Goal: Transaction & Acquisition: Purchase product/service

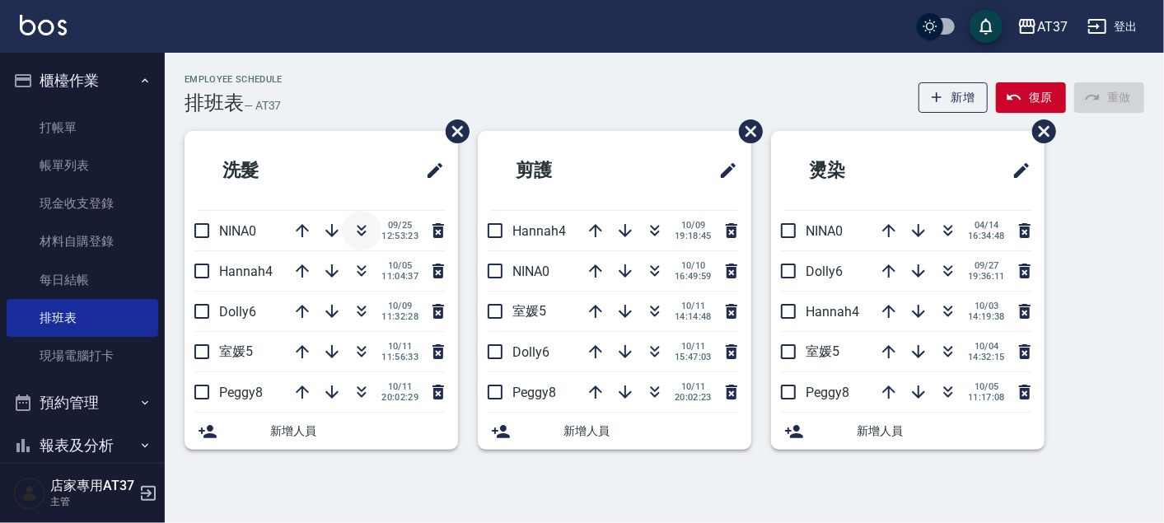
click at [366, 229] on icon "button" at bounding box center [362, 231] width 20 height 20
click at [659, 225] on icon "button" at bounding box center [655, 231] width 20 height 20
click at [354, 271] on icon "button" at bounding box center [362, 271] width 20 height 20
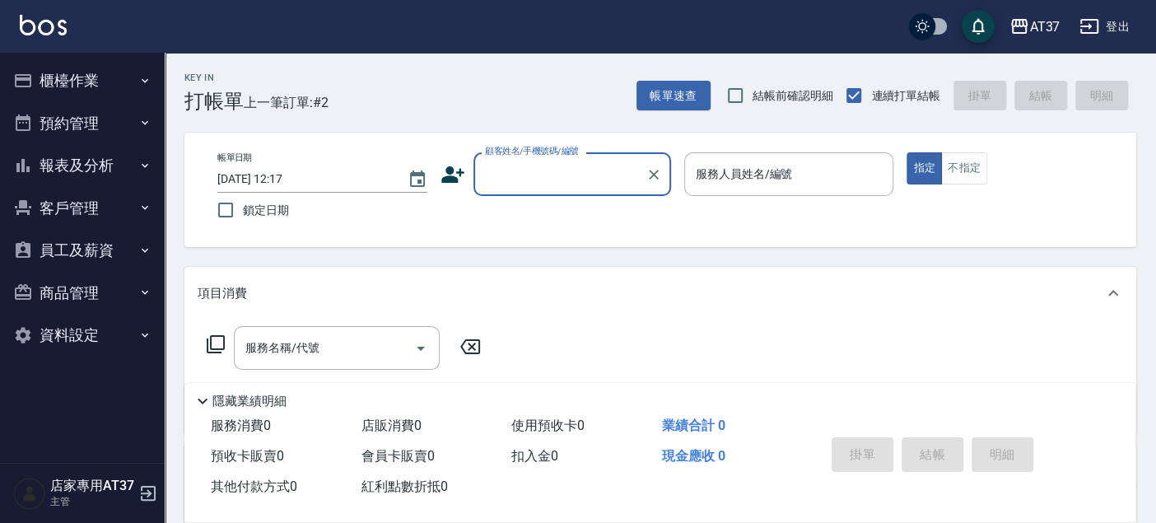
click at [449, 180] on icon at bounding box center [452, 174] width 23 height 16
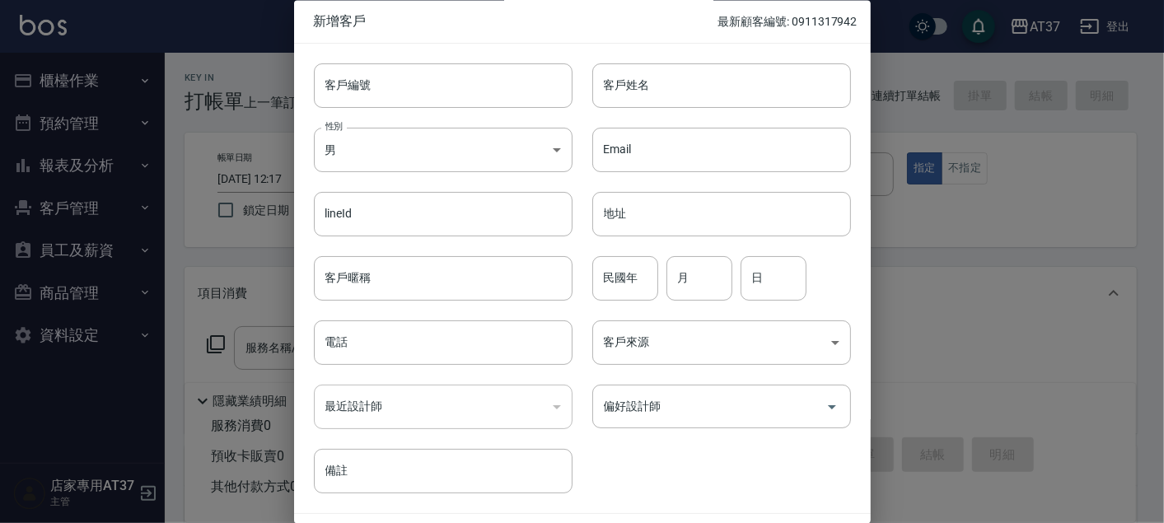
click at [510, 54] on div "客戶編號 客戶編號" at bounding box center [433, 76] width 278 height 64
click at [517, 79] on input "客戶編號" at bounding box center [443, 85] width 259 height 44
drag, startPoint x: 404, startPoint y: 88, endPoint x: 313, endPoint y: 98, distance: 91.1
click at [314, 98] on input "0906789520" at bounding box center [424, 85] width 221 height 44
type input "0906789520"
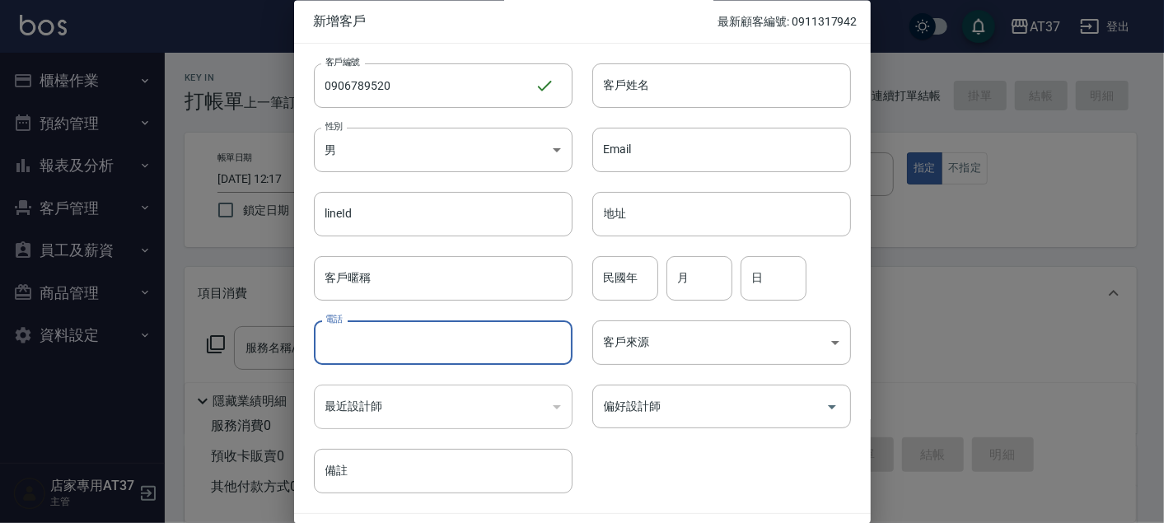
paste input "0906789520"
type input "0906789520"
click at [655, 90] on input "客戶姓名" at bounding box center [721, 85] width 259 height 44
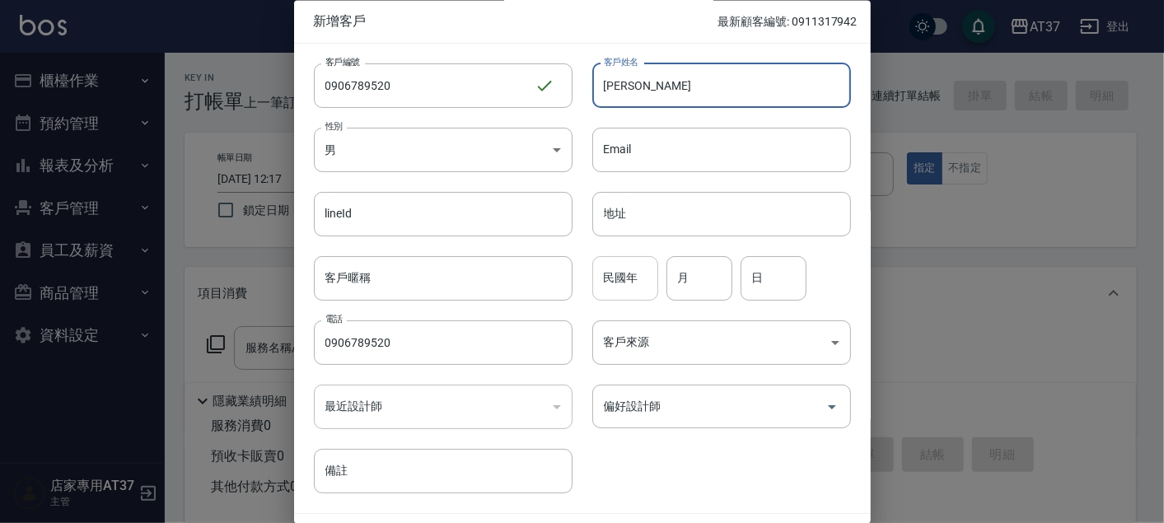
type input "賴駿騰"
click at [615, 278] on input "民國年" at bounding box center [625, 278] width 66 height 44
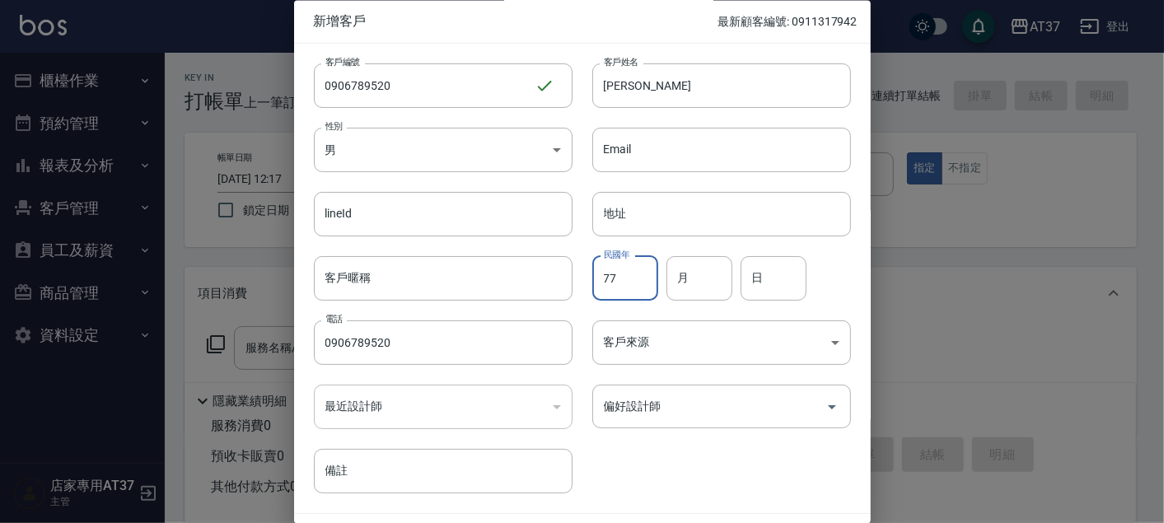
type input "77"
type input "3"
type input "14"
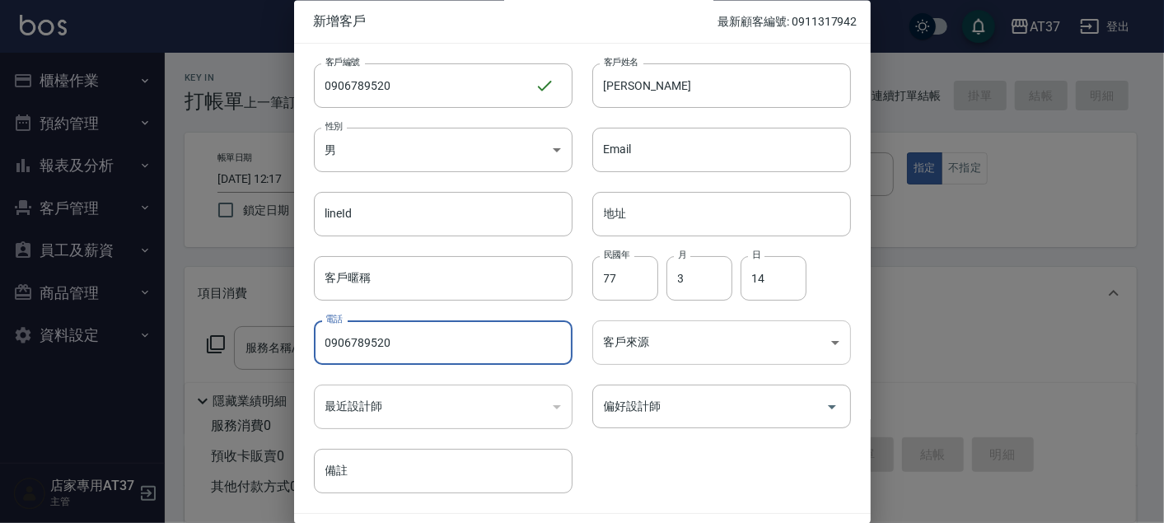
click at [710, 346] on body "AT37 登出 櫃檯作業 打帳單 帳單列表 現金收支登錄 材料自購登錄 每日結帳 排班表 現場電腦打卡 預約管理 預約管理 單日預約紀錄 單週預約紀錄 報表及…" at bounding box center [582, 400] width 1164 height 800
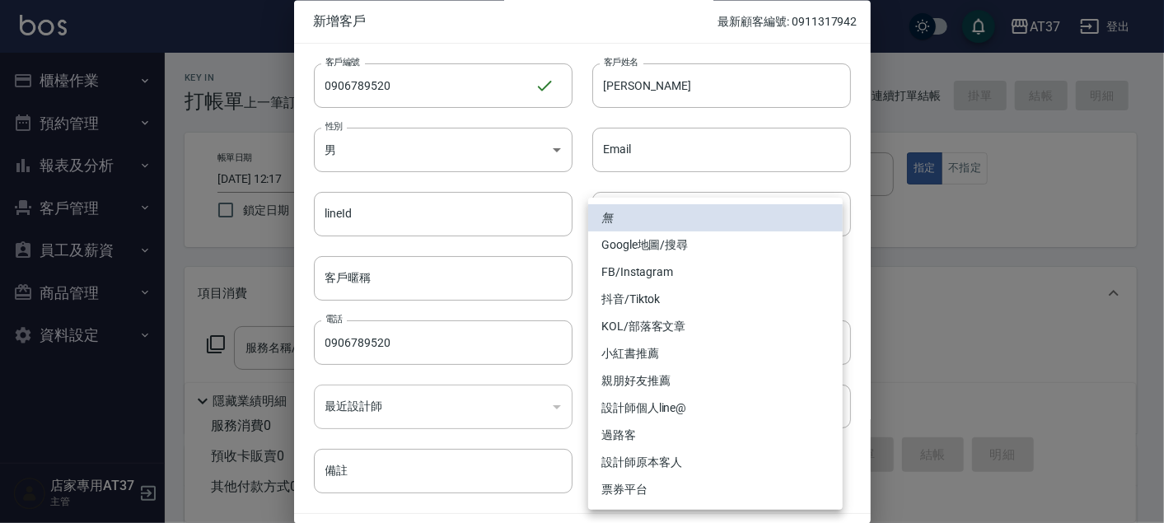
click at [693, 274] on li "FB/Instagram" at bounding box center [715, 272] width 254 height 27
type input "FB/Instagram"
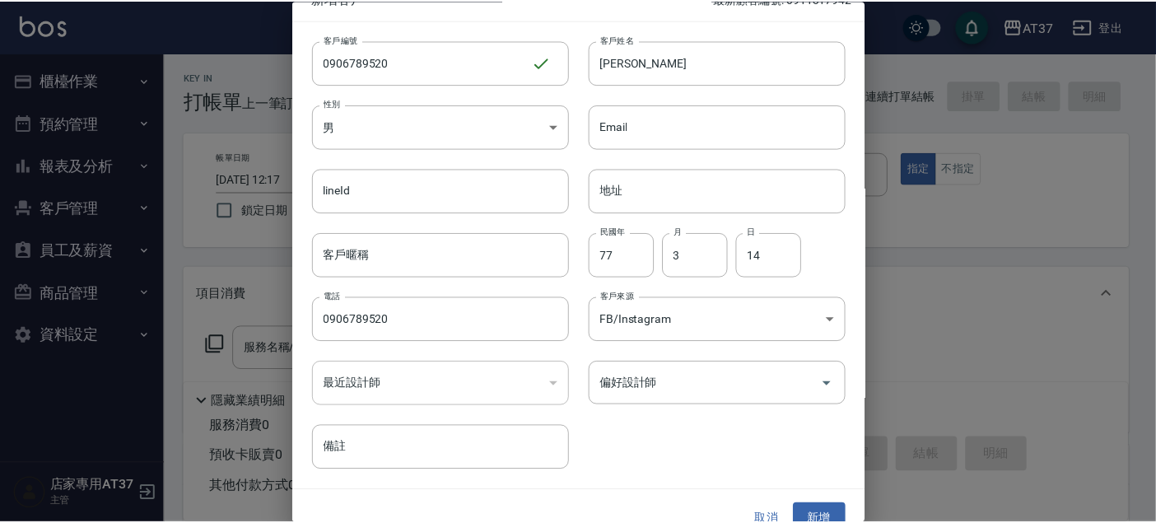
scroll to position [47, 0]
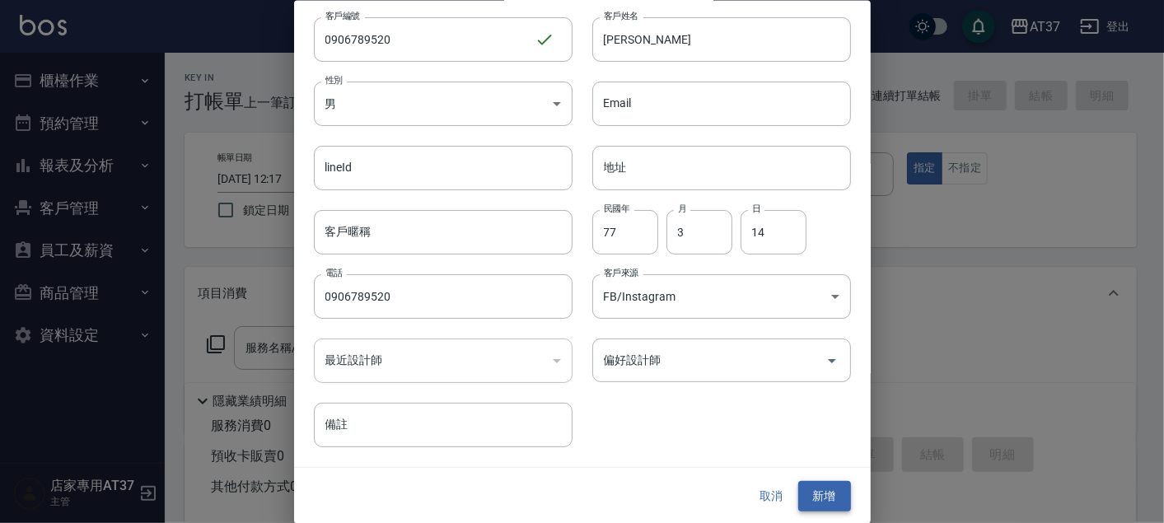
click at [798, 492] on button "新增" at bounding box center [824, 496] width 53 height 30
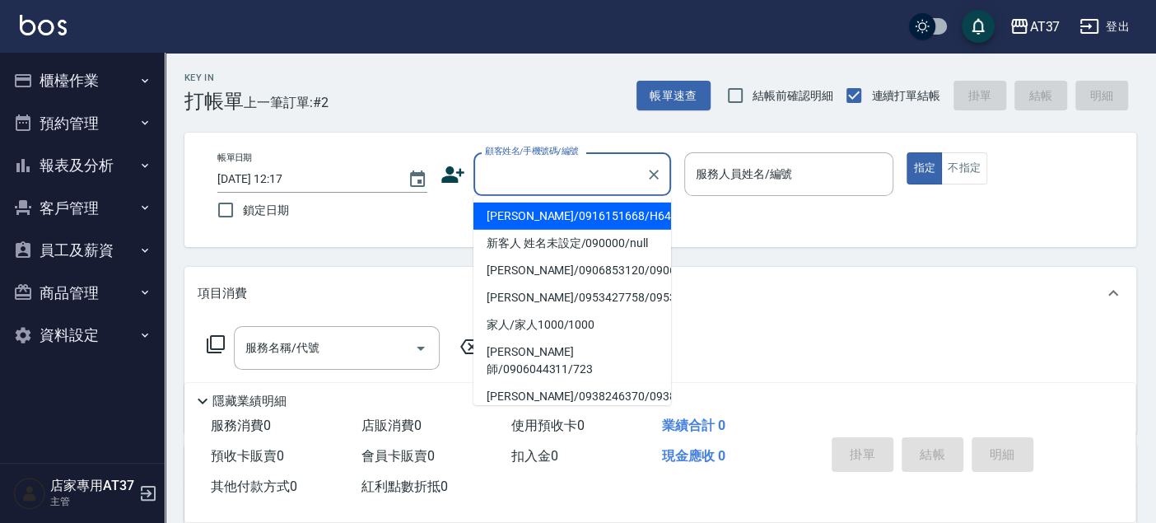
paste input "0906789520"
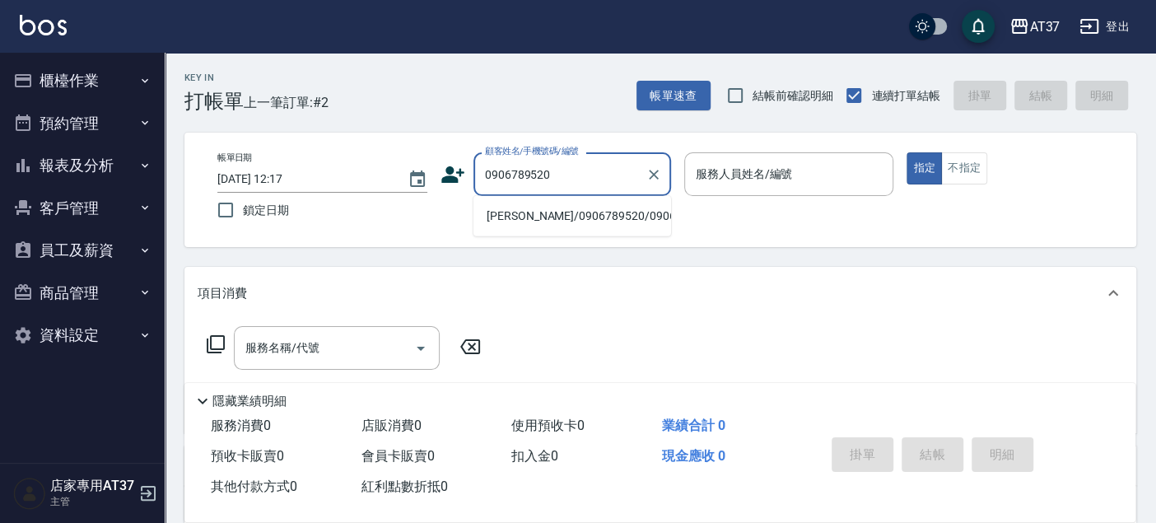
click at [609, 225] on li "賴駿騰/0906789520/0906789520" at bounding box center [573, 216] width 198 height 27
type input "賴駿騰/0906789520/0906789520"
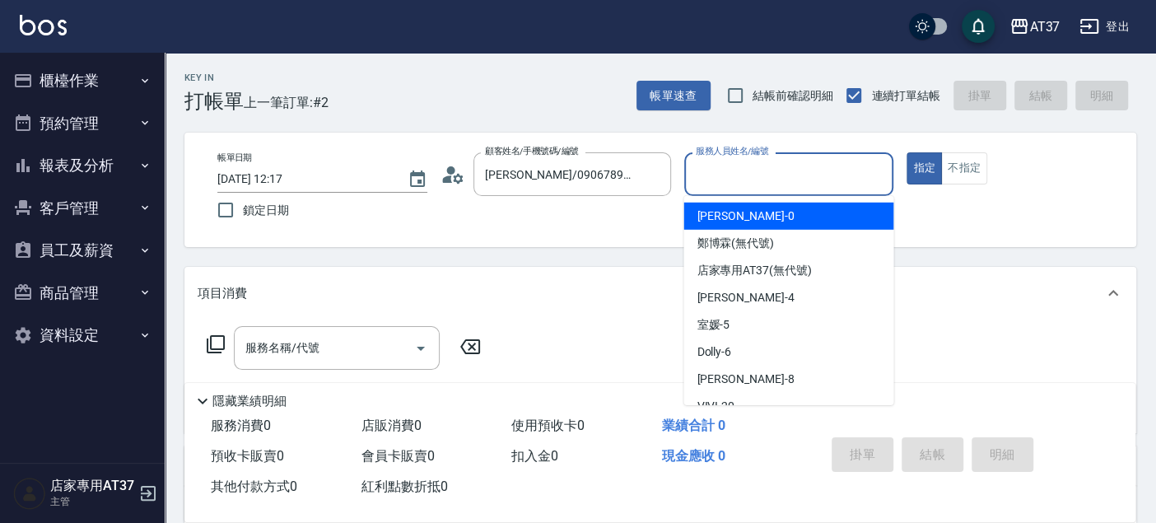
click at [793, 176] on input "服務人員姓名/編號" at bounding box center [789, 174] width 195 height 29
type input "Dolly-6"
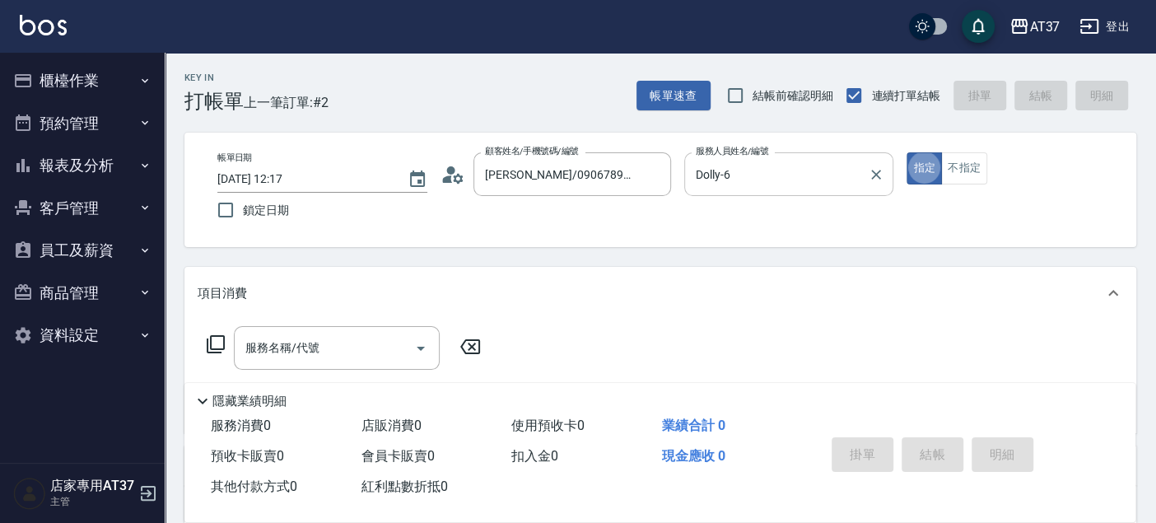
type button "true"
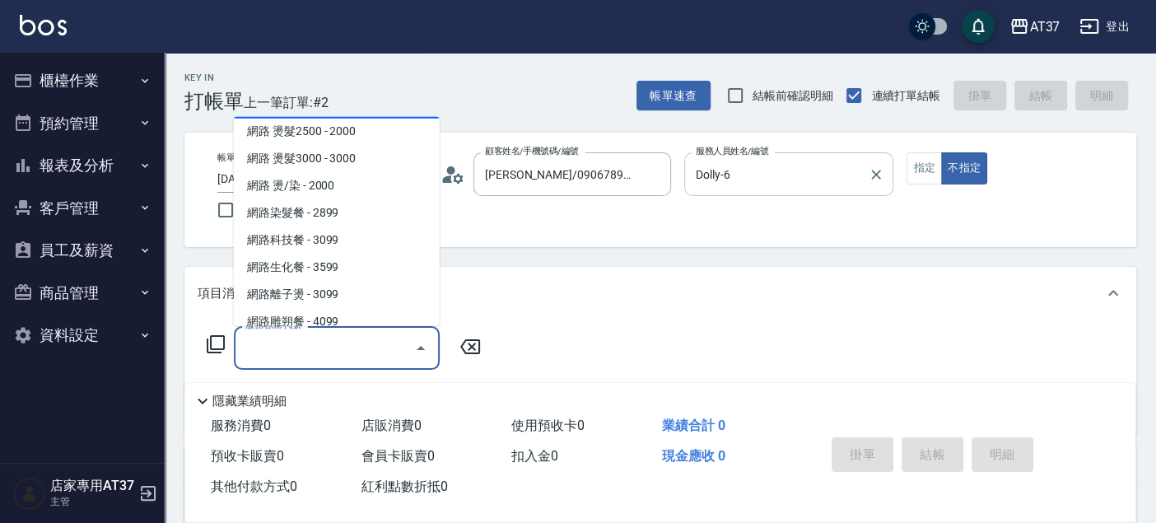
scroll to position [1490, 0]
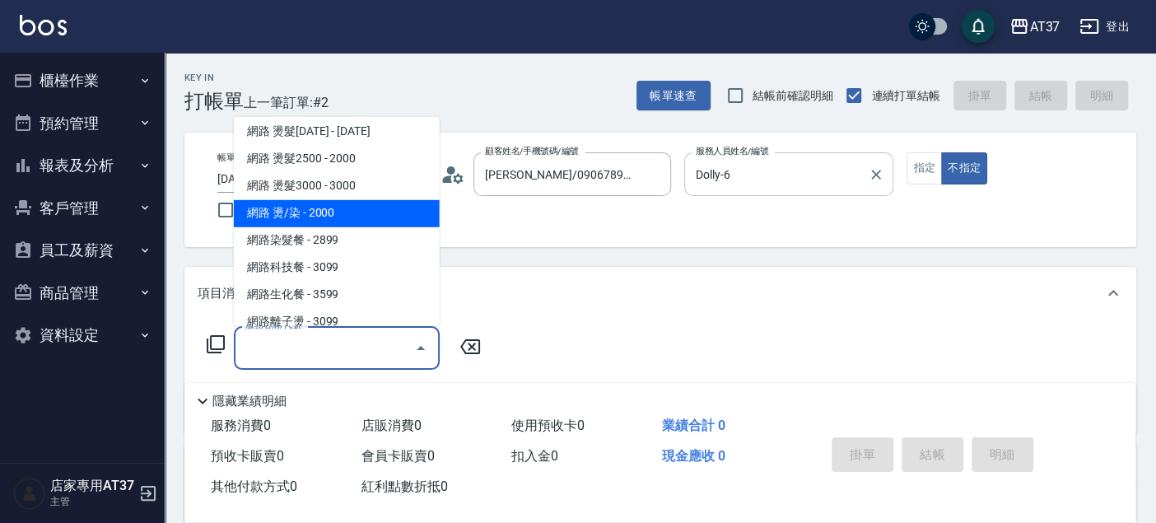
type input "網路 燙/染(335)"
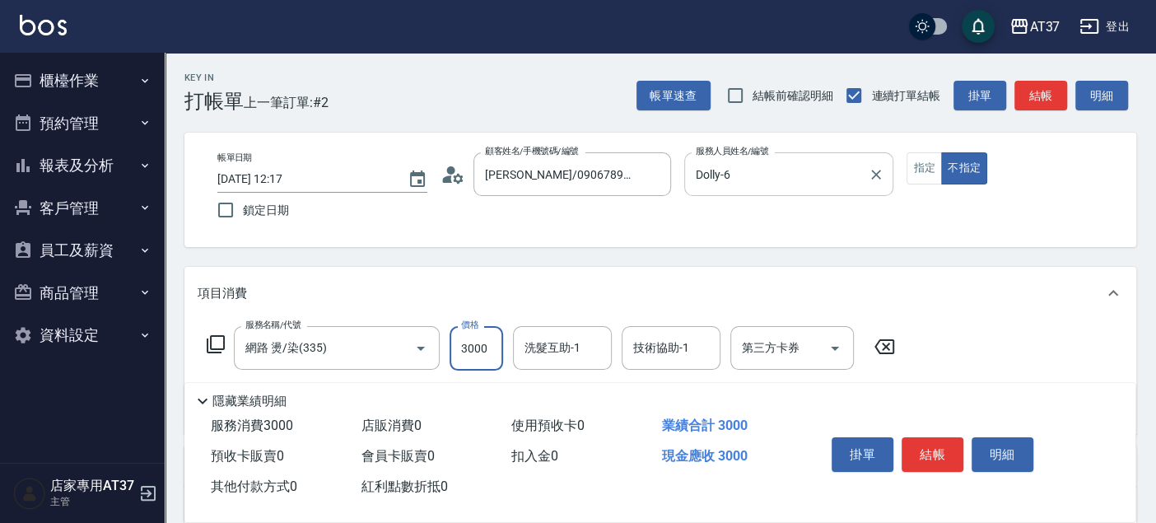
type input "3000"
click at [1037, 87] on button "結帳" at bounding box center [1041, 96] width 53 height 30
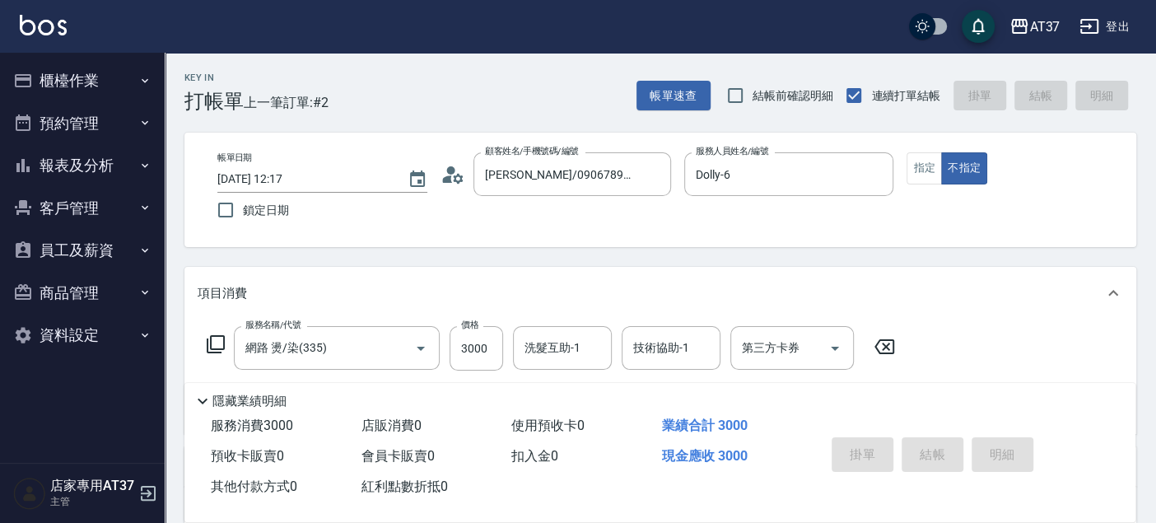
type input "2025/10/12 13:33"
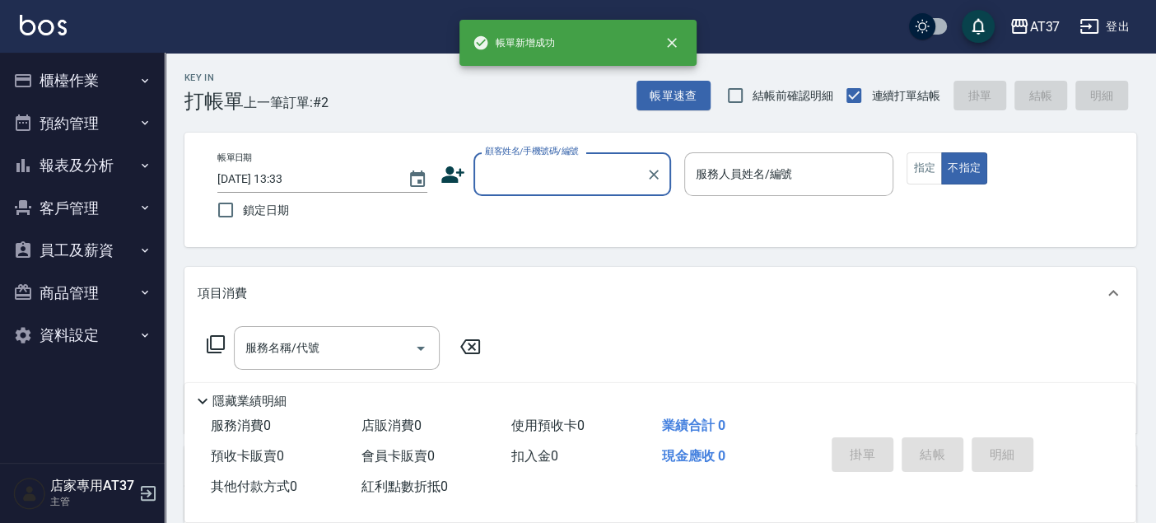
scroll to position [0, 0]
click at [91, 169] on button "報表及分析" at bounding box center [83, 165] width 152 height 43
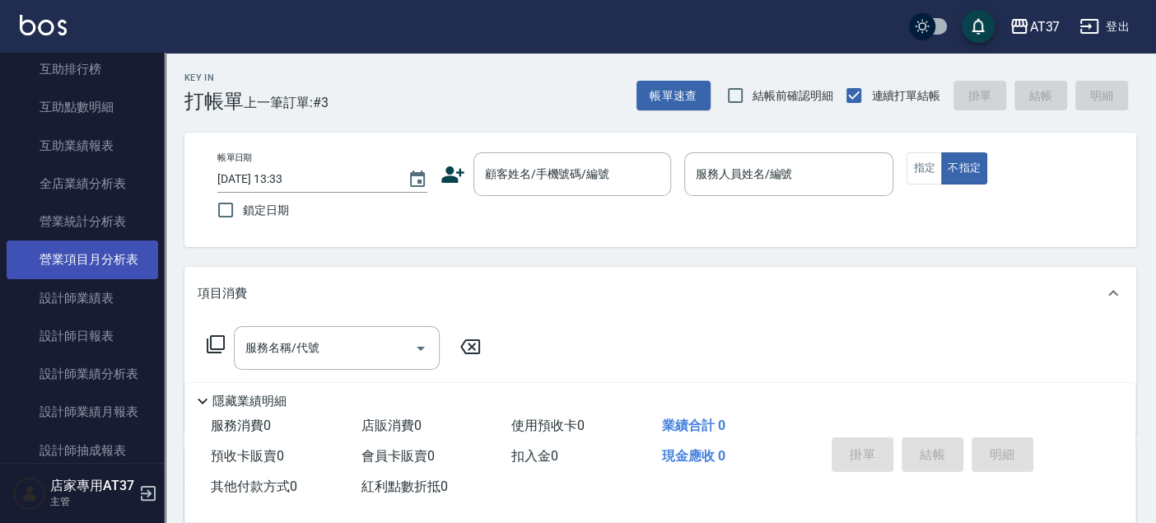
scroll to position [457, 0]
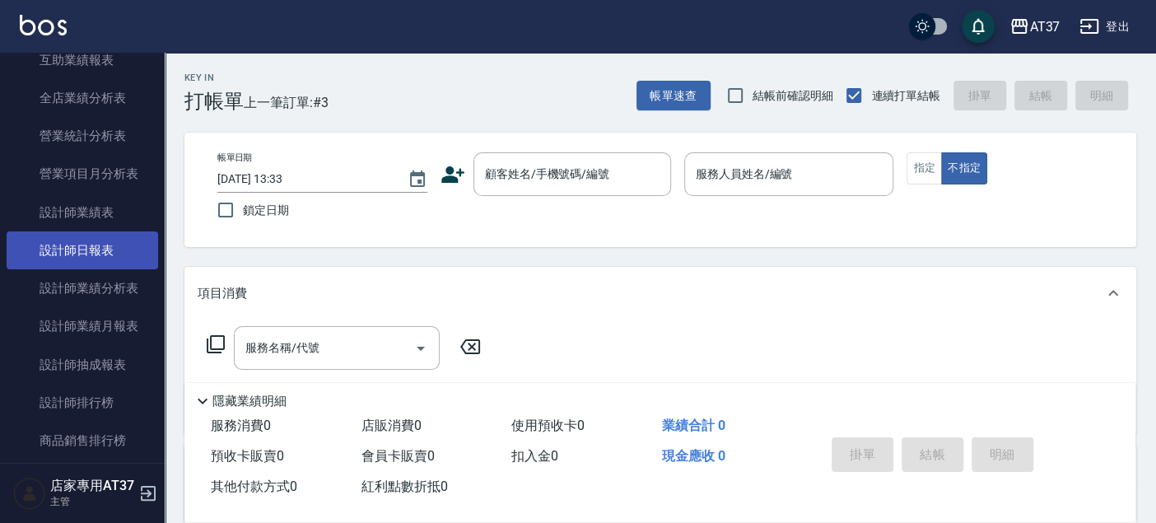
click at [107, 249] on link "設計師日報表" at bounding box center [83, 250] width 152 height 38
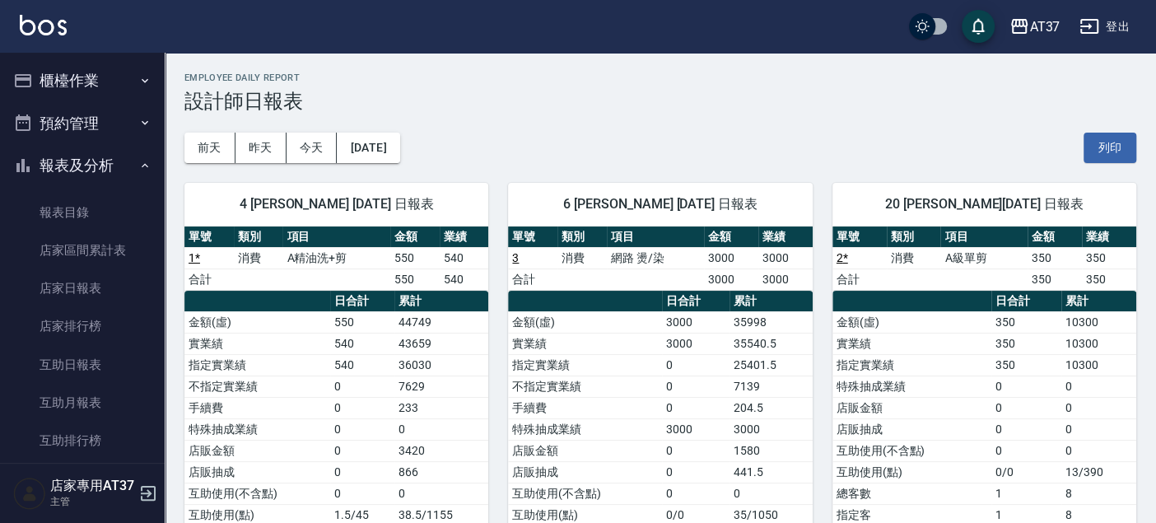
click at [55, 77] on button "櫃檯作業" at bounding box center [83, 80] width 152 height 43
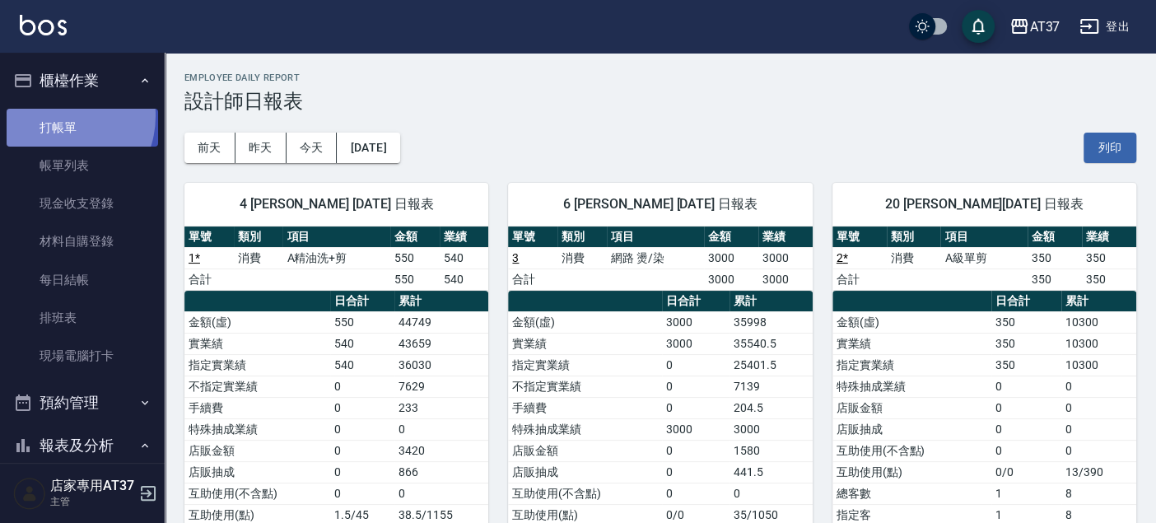
click at [55, 115] on link "打帳單" at bounding box center [83, 128] width 152 height 38
